Goal: Navigation & Orientation: Find specific page/section

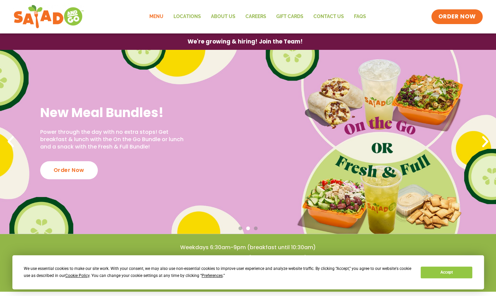
click at [158, 14] on link "Menu" at bounding box center [156, 16] width 24 height 15
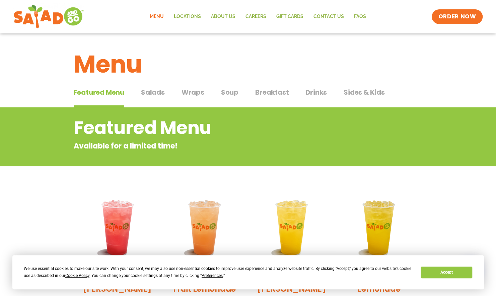
click at [188, 92] on span "Wraps" at bounding box center [192, 92] width 23 height 10
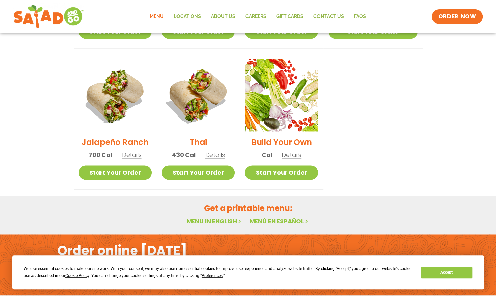
scroll to position [467, 0]
click at [281, 165] on link "Start Your Order" at bounding box center [281, 172] width 73 height 14
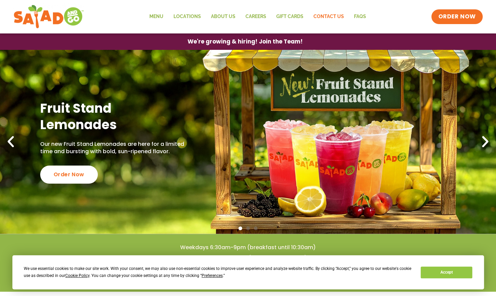
click at [327, 16] on link "Contact Us" at bounding box center [328, 16] width 40 height 15
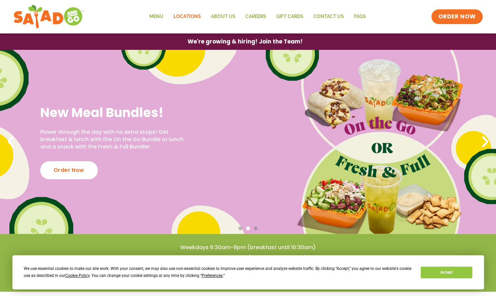
click at [186, 19] on link "Locations" at bounding box center [186, 16] width 37 height 15
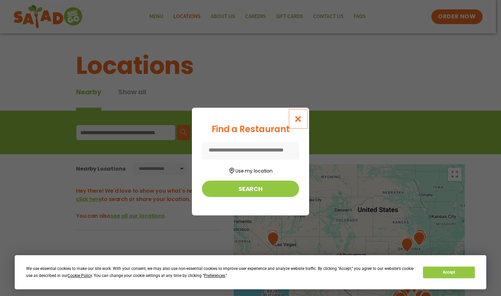
click at [297, 121] on icon "Close modal" at bounding box center [298, 118] width 8 height 7
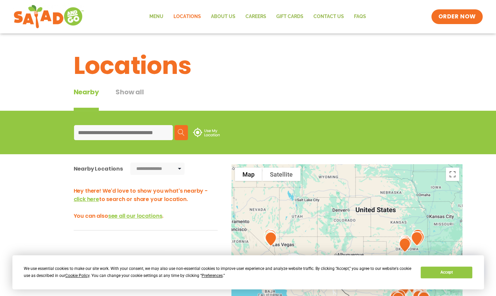
click at [163, 134] on input at bounding box center [123, 132] width 99 height 15
type input "*****"
click at [180, 131] on img at bounding box center [181, 132] width 7 height 7
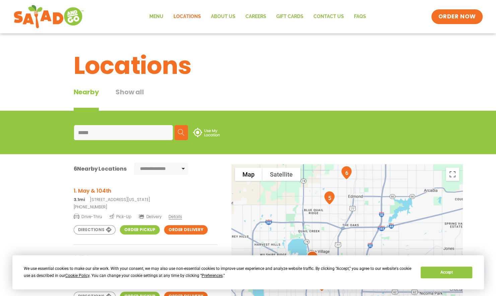
click at [170, 216] on span "Details" at bounding box center [174, 217] width 13 height 6
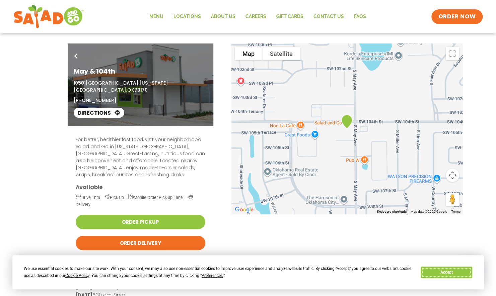
click at [436, 272] on button "Accept" at bounding box center [446, 273] width 52 height 12
